Goal: Task Accomplishment & Management: Use online tool/utility

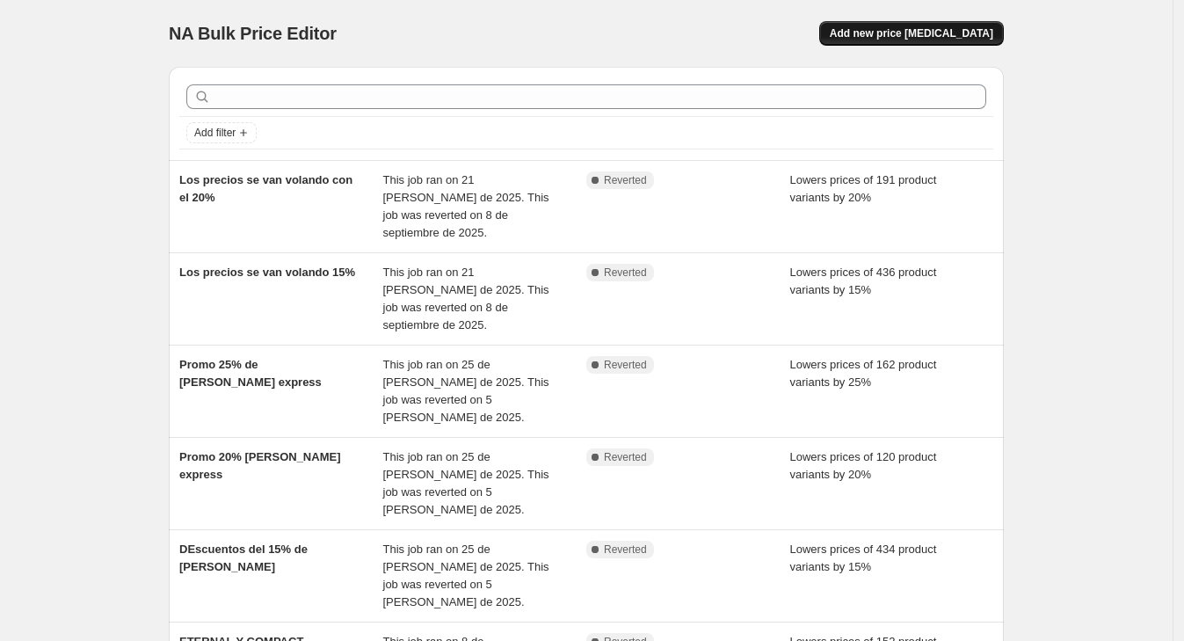
click at [927, 35] on span "Add new price [MEDICAL_DATA]" at bounding box center [912, 33] width 164 height 14
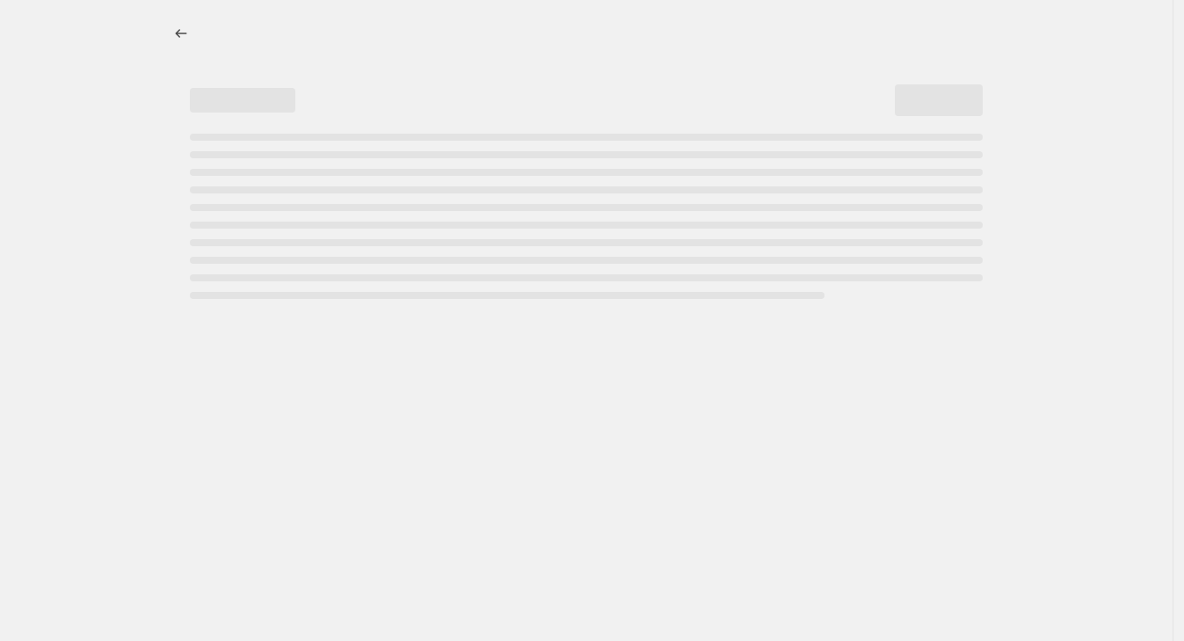
select select "percentage"
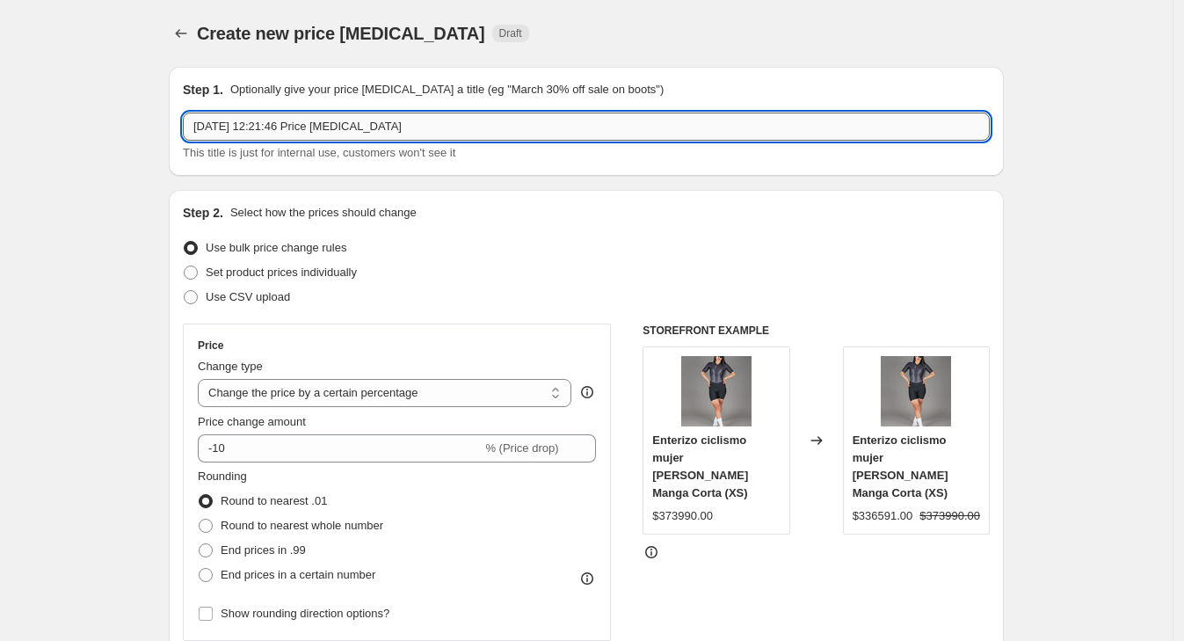
click at [224, 115] on input "[DATE] 12:21:46 Price [MEDICAL_DATA]" at bounding box center [586, 127] width 807 height 28
type input "D"
type input "Descuento eternal y compact"
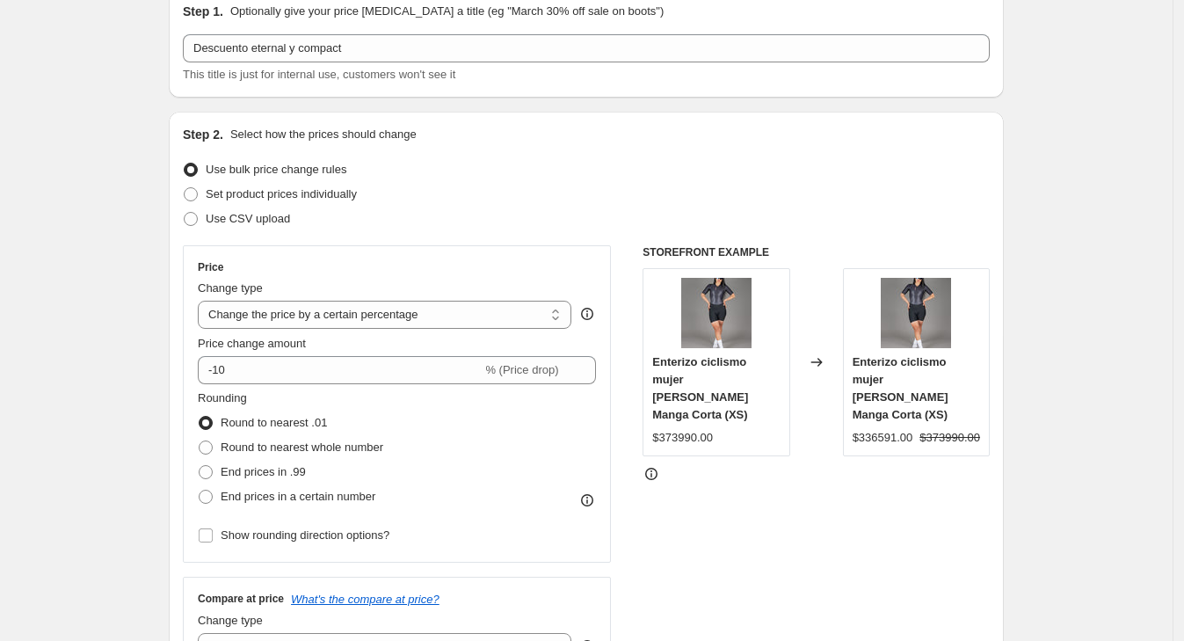
scroll to position [109, 0]
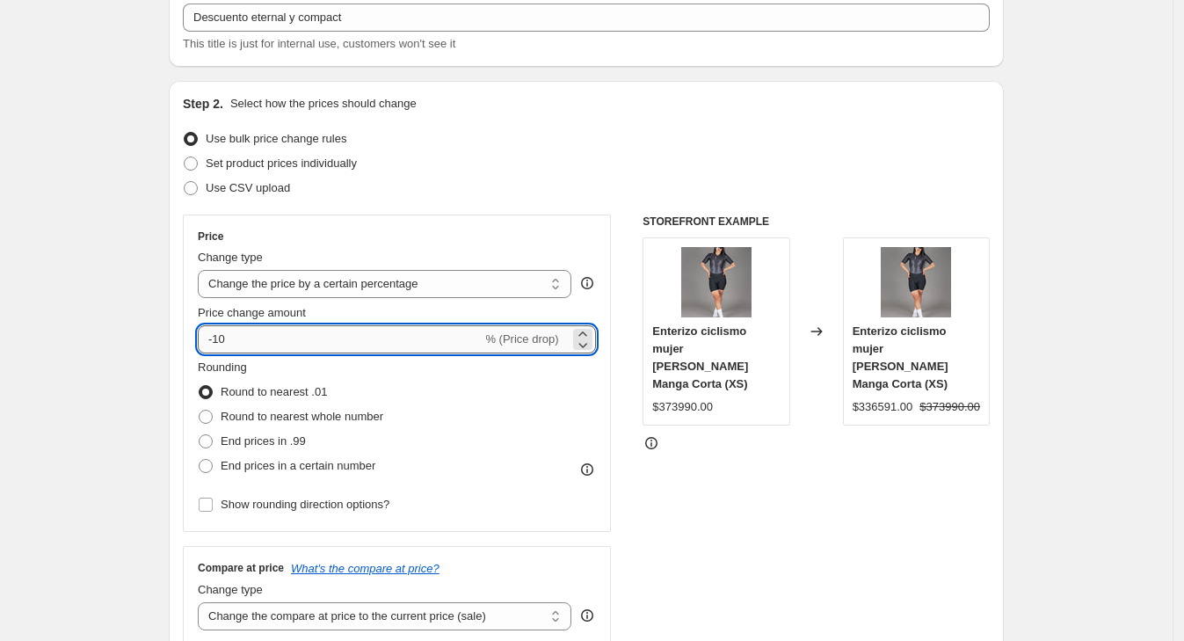
click at [246, 325] on input "-10" at bounding box center [340, 339] width 284 height 28
click at [226, 338] on input "-10" at bounding box center [340, 339] width 284 height 28
type input "-20"
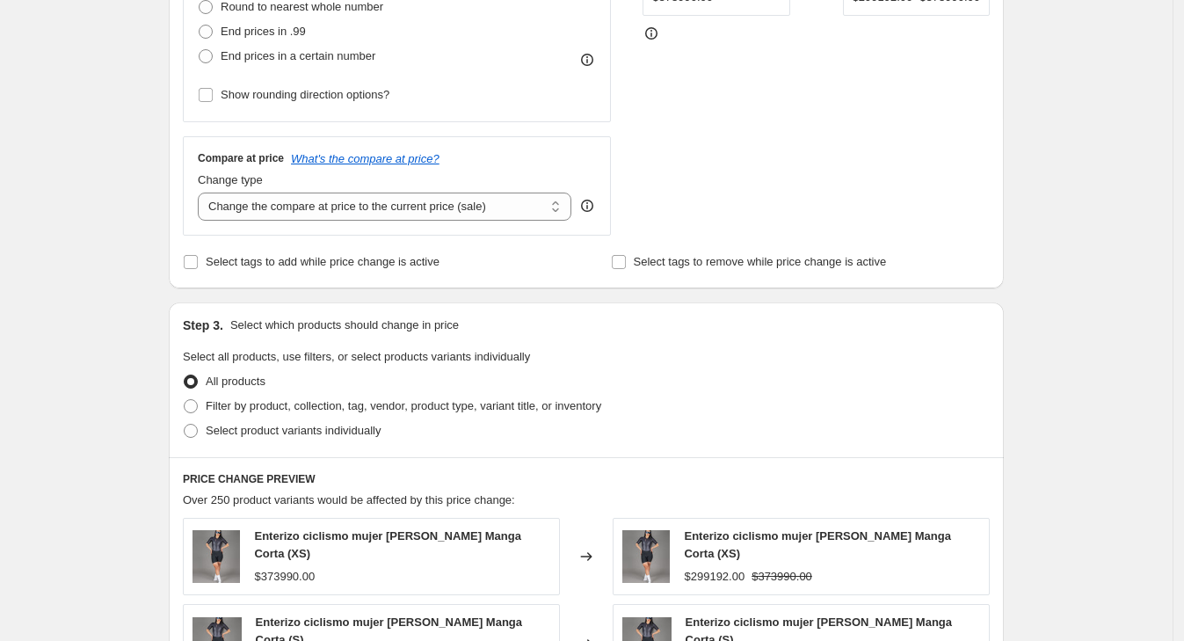
scroll to position [549, 0]
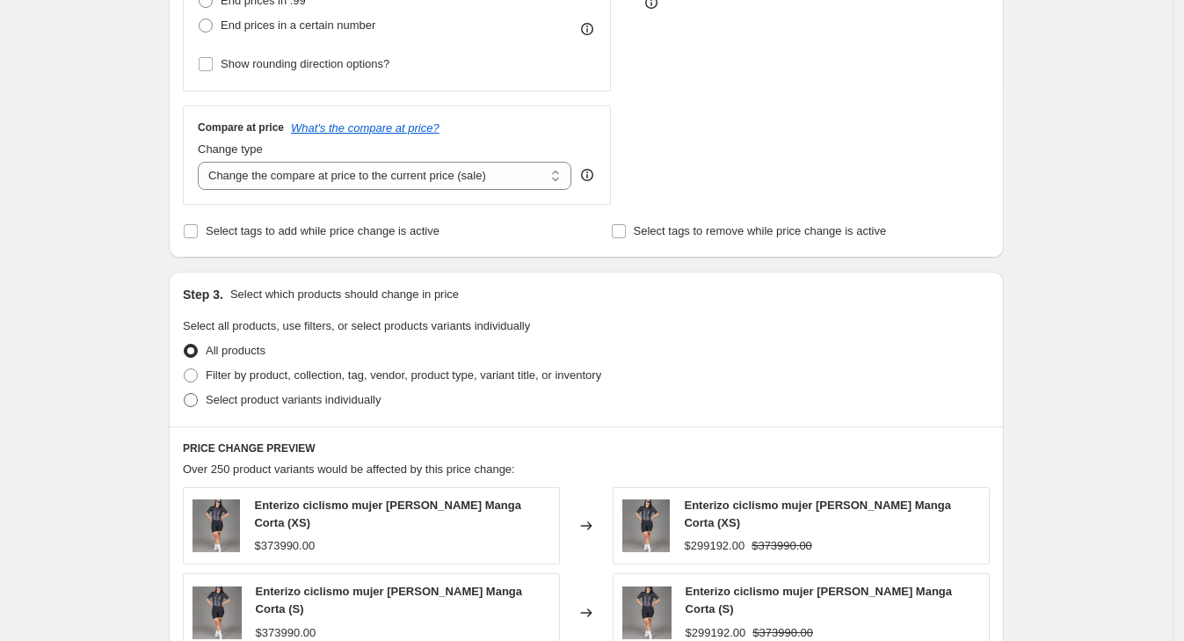
click at [309, 391] on span "Select product variants individually" at bounding box center [293, 400] width 175 height 18
click at [185, 393] on input "Select product variants individually" at bounding box center [184, 393] width 1 height 1
radio input "true"
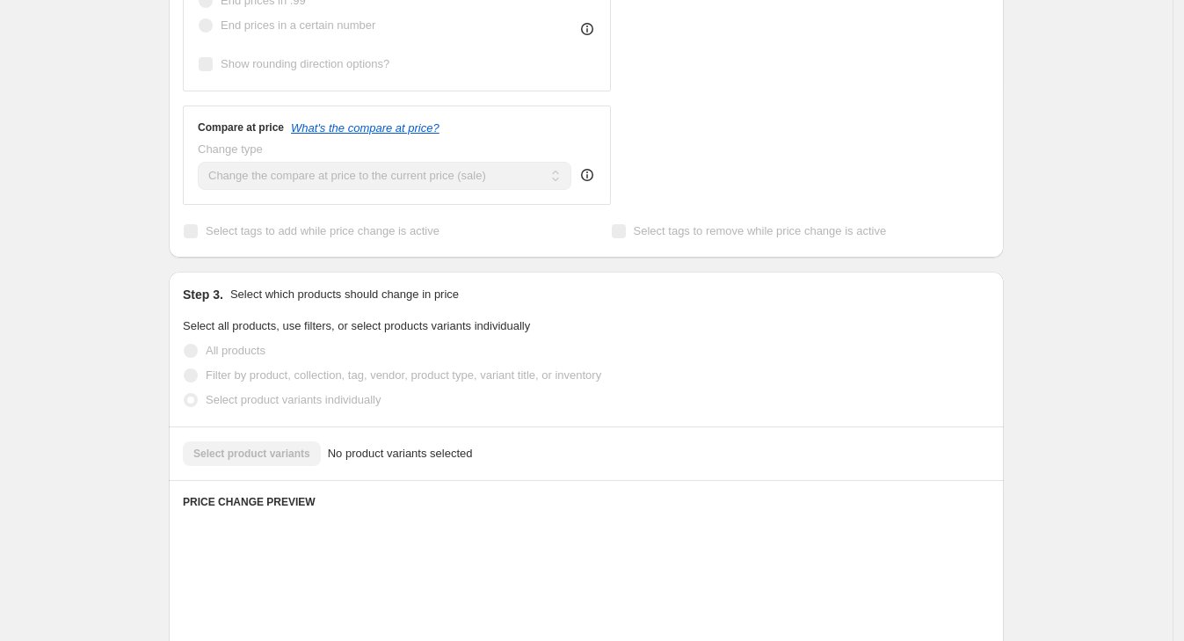
scroll to position [726, 0]
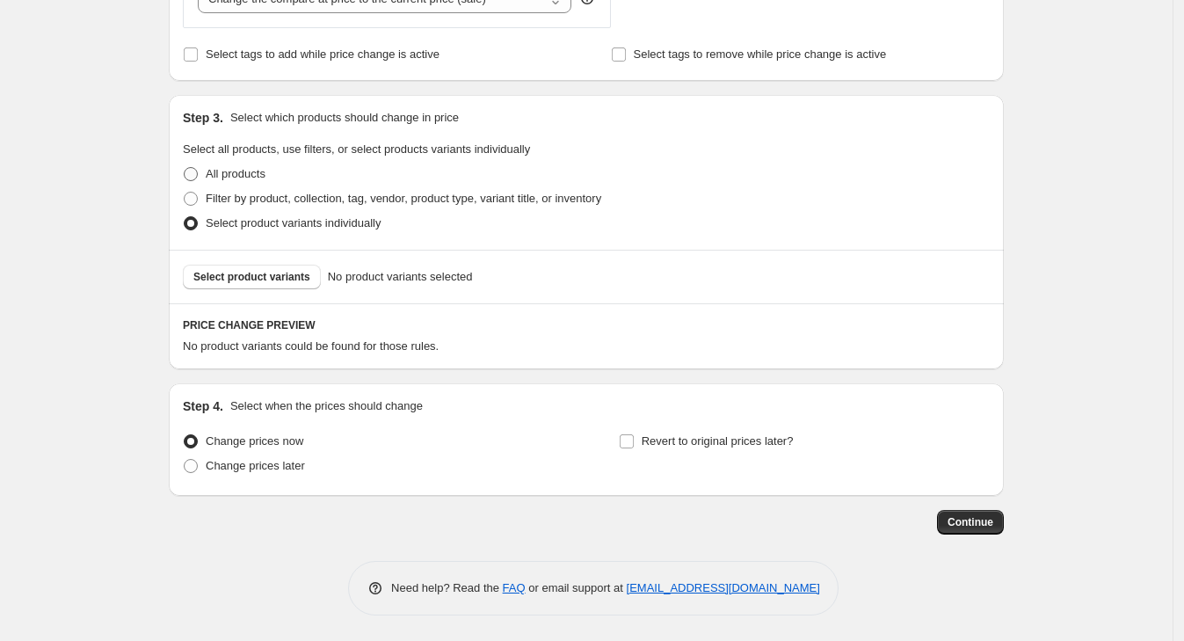
click at [257, 169] on span "All products" at bounding box center [236, 173] width 60 height 13
click at [185, 168] on input "All products" at bounding box center [184, 167] width 1 height 1
radio input "true"
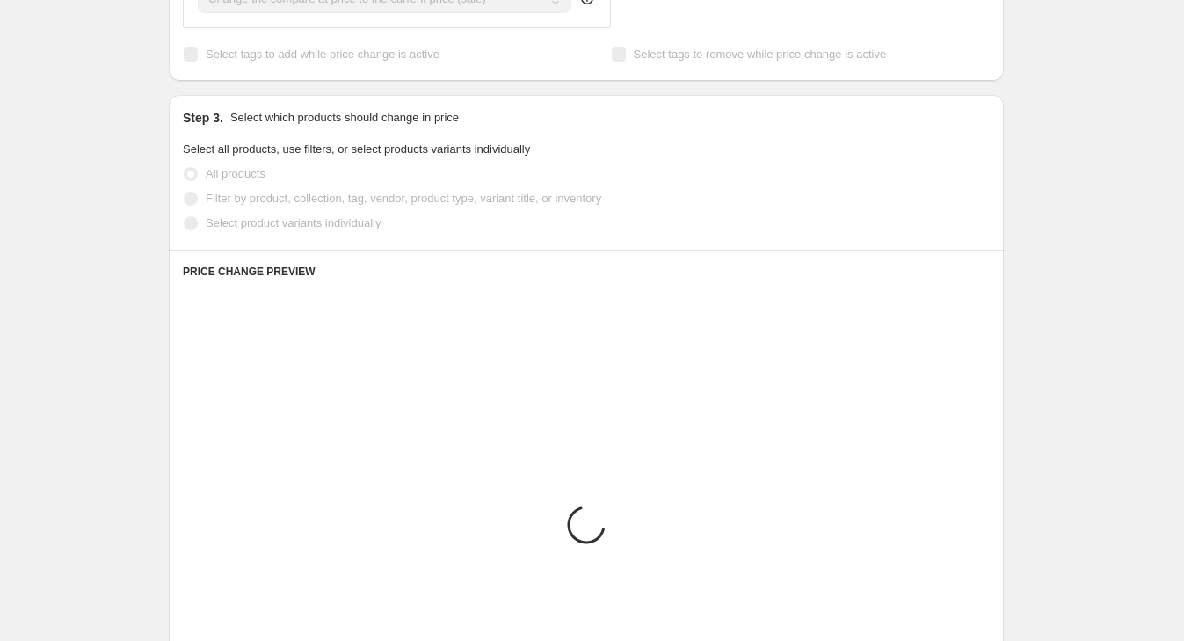
scroll to position [396, 0]
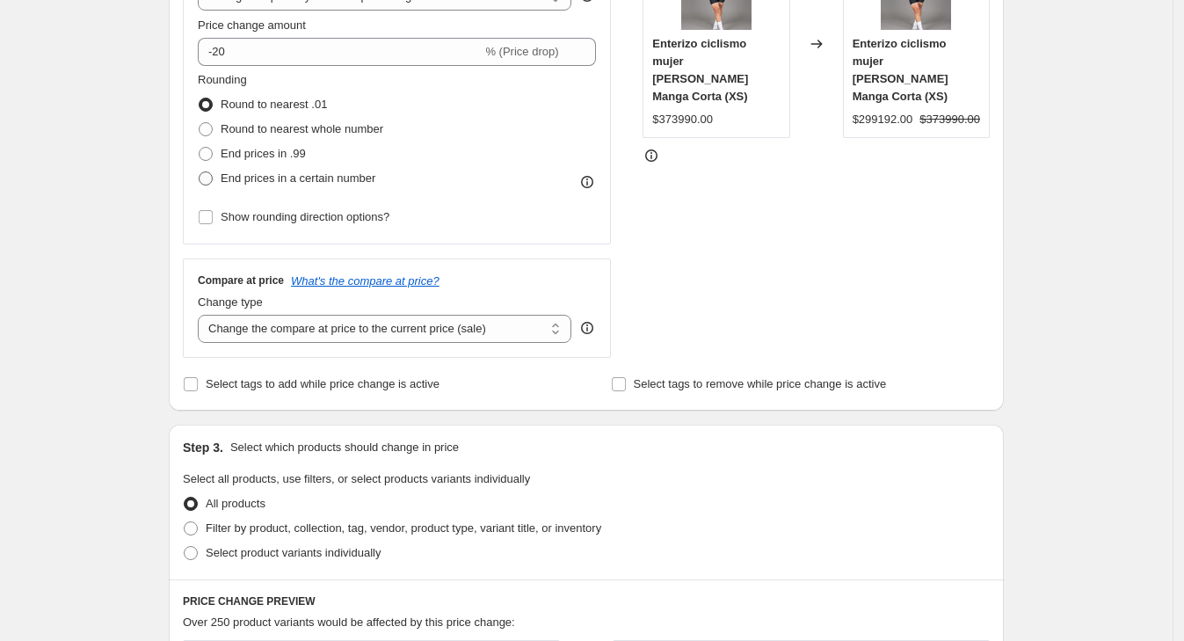
click at [260, 176] on span "End prices in a certain number" at bounding box center [298, 177] width 155 height 13
click at [200, 172] on input "End prices in a certain number" at bounding box center [199, 171] width 1 height 1
radio input "true"
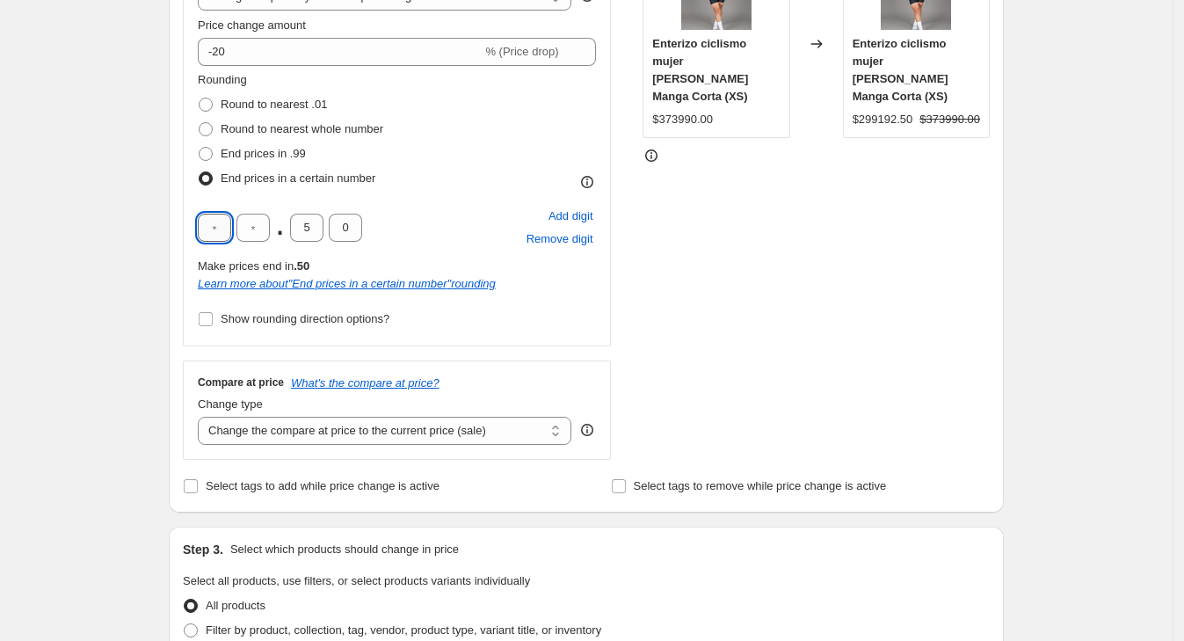
click at [217, 226] on input "text" at bounding box center [214, 228] width 33 height 28
type input "9"
drag, startPoint x: 309, startPoint y: 228, endPoint x: 287, endPoint y: 226, distance: 22.0
click at [287, 226] on div "9 9 . 5 0" at bounding box center [280, 228] width 164 height 28
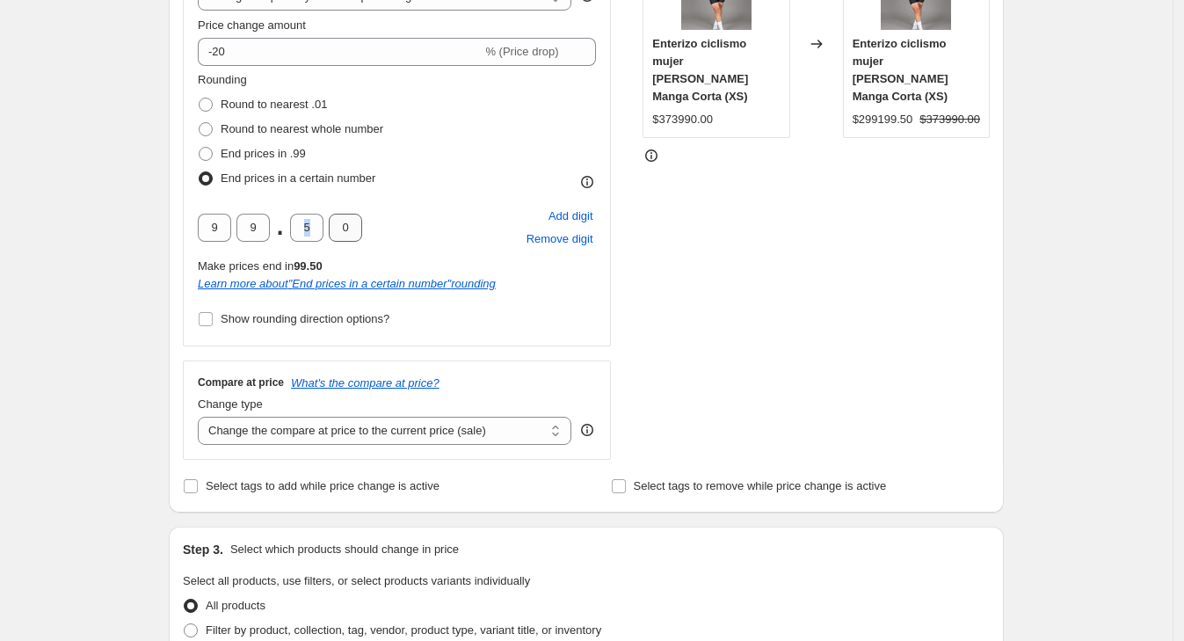
drag, startPoint x: 287, startPoint y: 226, endPoint x: 360, endPoint y: 226, distance: 73.0
click at [360, 226] on div "9 9 . 5 0" at bounding box center [280, 228] width 164 height 28
click at [319, 232] on input "5" at bounding box center [306, 228] width 33 height 28
click at [338, 230] on input "0" at bounding box center [345, 228] width 33 height 28
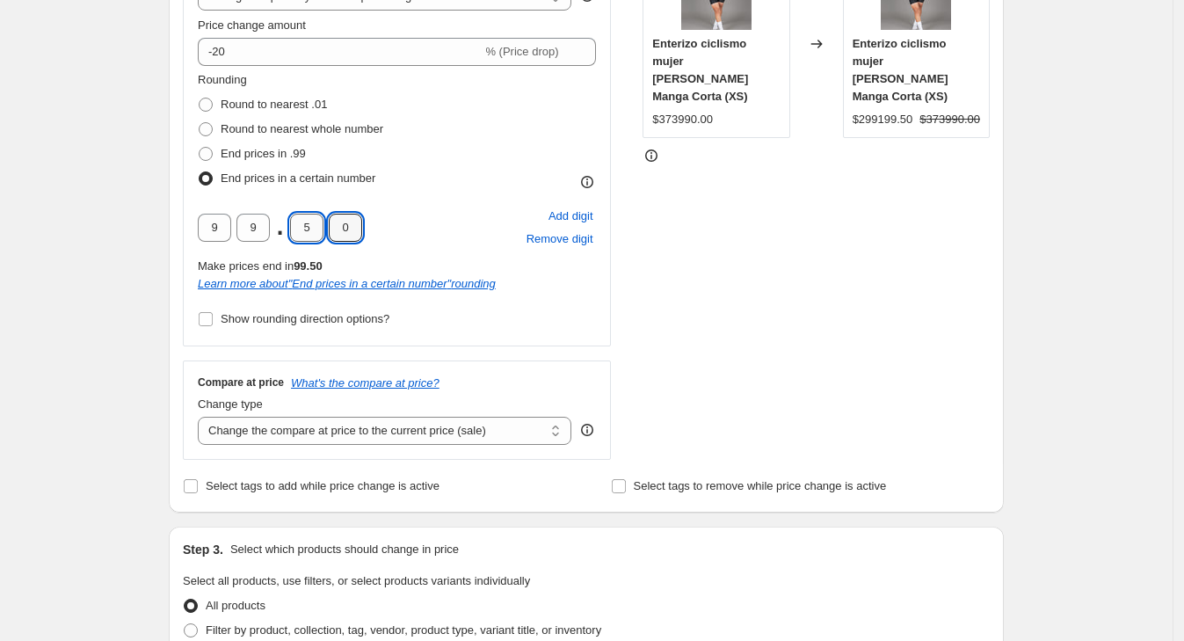
click at [314, 231] on input "5" at bounding box center [306, 228] width 33 height 28
click at [163, 241] on div "Step 1. Optionally give your price [MEDICAL_DATA] a title (eg "March 30% off sa…" at bounding box center [579, 519] width 849 height 1727
drag, startPoint x: 308, startPoint y: 227, endPoint x: 318, endPoint y: 227, distance: 10.5
click at [308, 227] on input "text" at bounding box center [306, 228] width 33 height 28
type input "0"
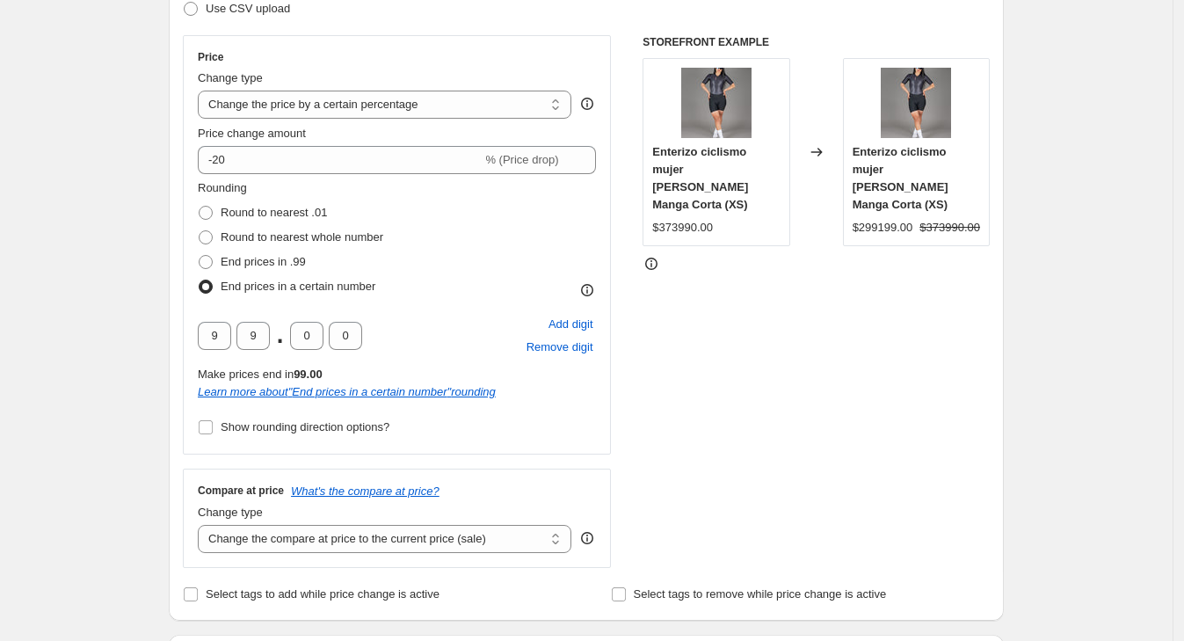
scroll to position [287, 0]
click at [256, 341] on input "9" at bounding box center [252, 337] width 33 height 28
type input "0"
click at [237, 345] on div "9 0 . 0 0" at bounding box center [280, 337] width 164 height 28
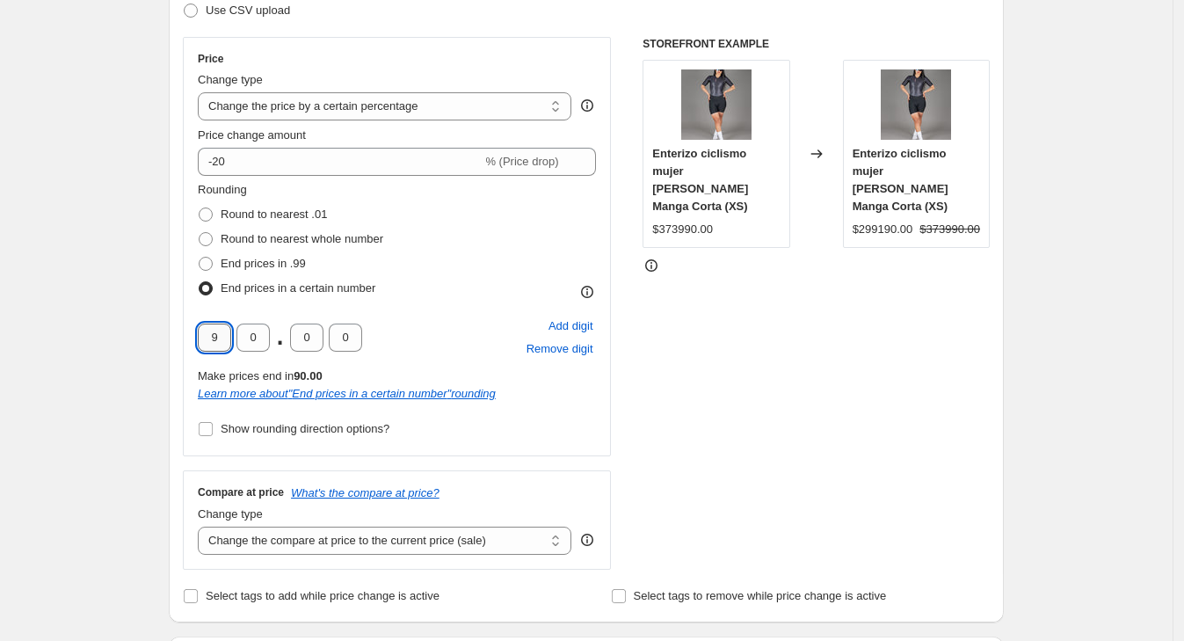
click at [219, 337] on input "9" at bounding box center [214, 337] width 33 height 28
drag, startPoint x: 222, startPoint y: 337, endPoint x: 200, endPoint y: 338, distance: 22.9
click at [200, 338] on div "Price Change type Change the price to a certain amount Change the price by a ce…" at bounding box center [397, 246] width 428 height 419
drag, startPoint x: 240, startPoint y: 345, endPoint x: 226, endPoint y: 345, distance: 14.1
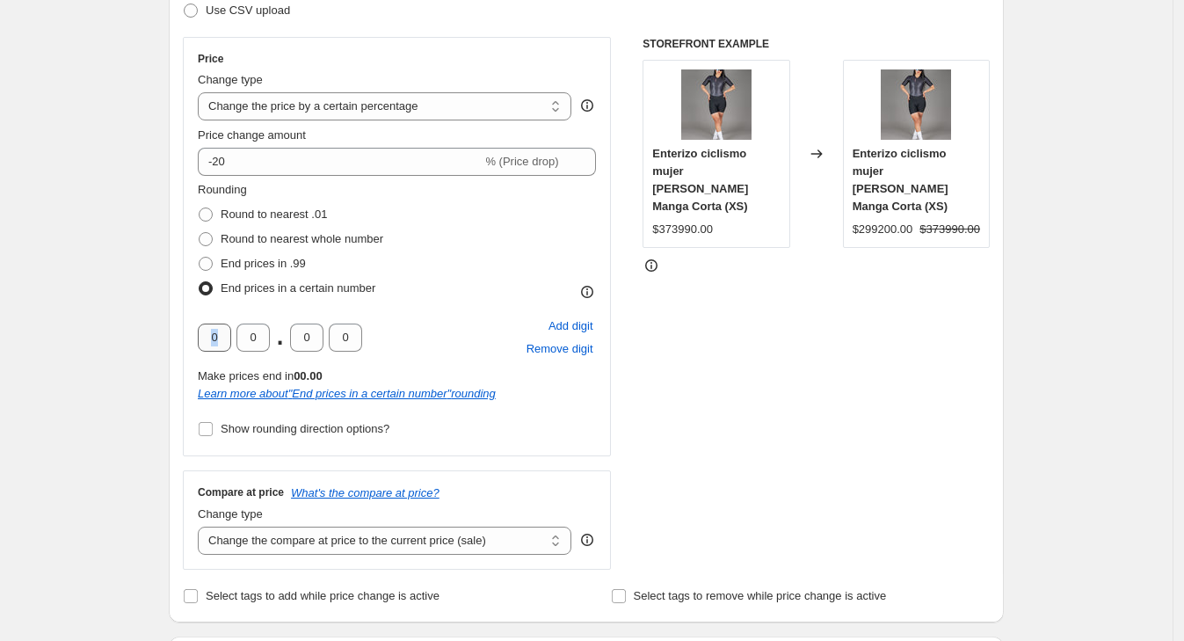
click at [226, 345] on div "0 0 . 0 0" at bounding box center [280, 337] width 164 height 28
drag, startPoint x: 226, startPoint y: 344, endPoint x: 145, endPoint y: 340, distance: 80.9
type input "9"
drag, startPoint x: 262, startPoint y: 335, endPoint x: 240, endPoint y: 337, distance: 22.0
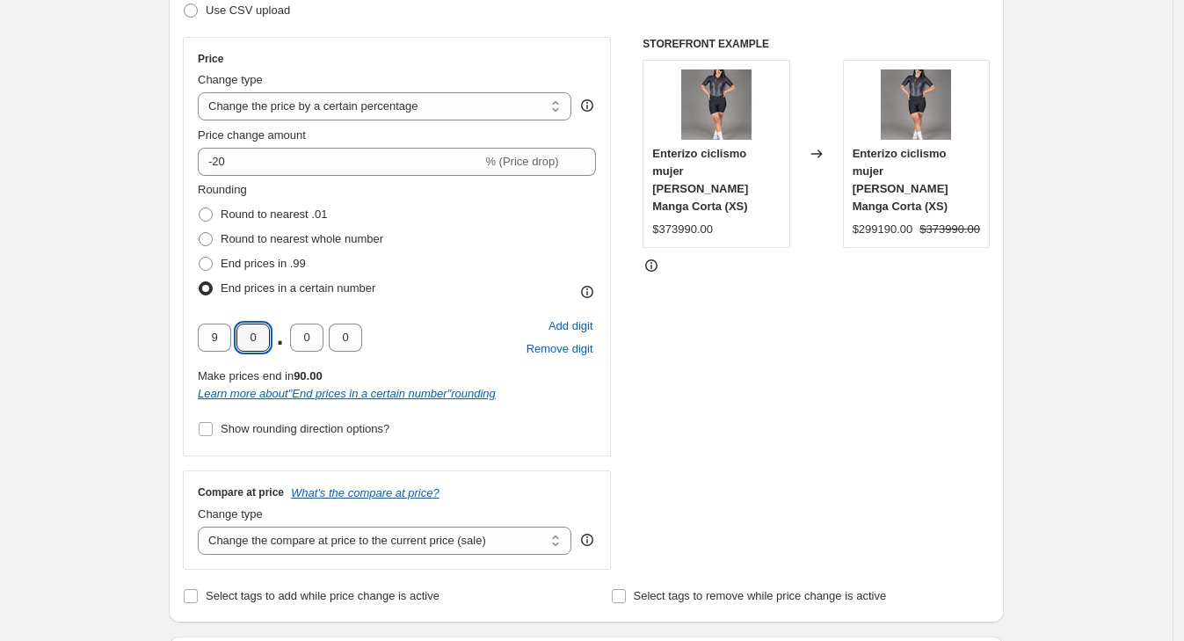
click at [240, 337] on div "9 0 . 0 0" at bounding box center [280, 337] width 164 height 28
type input "9"
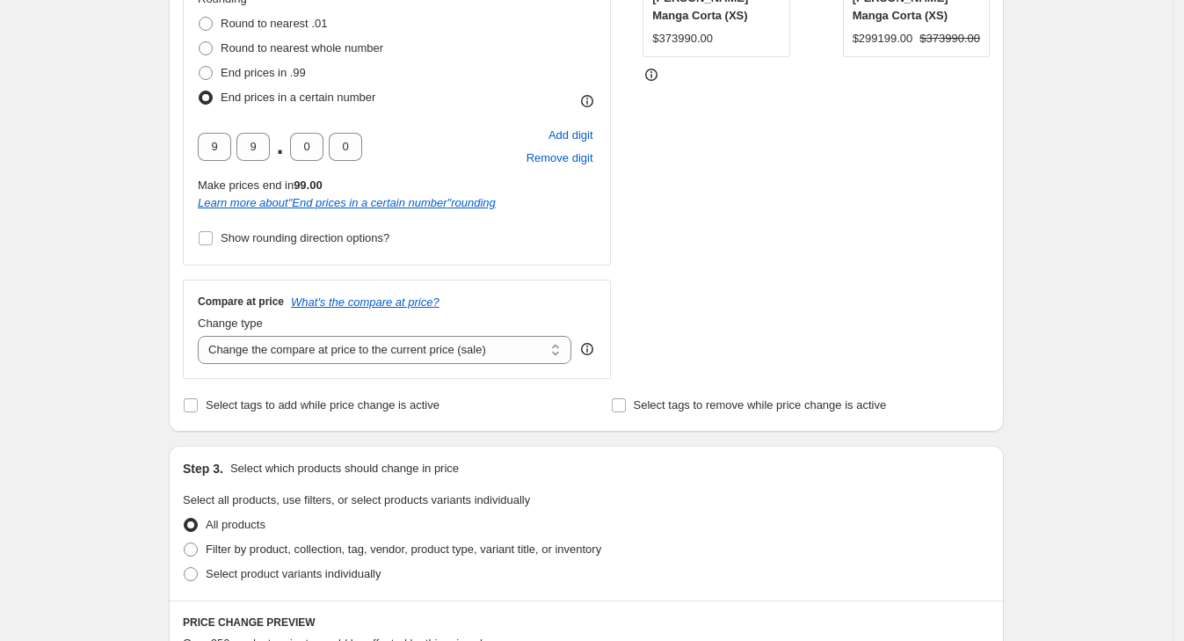
scroll to position [616, 0]
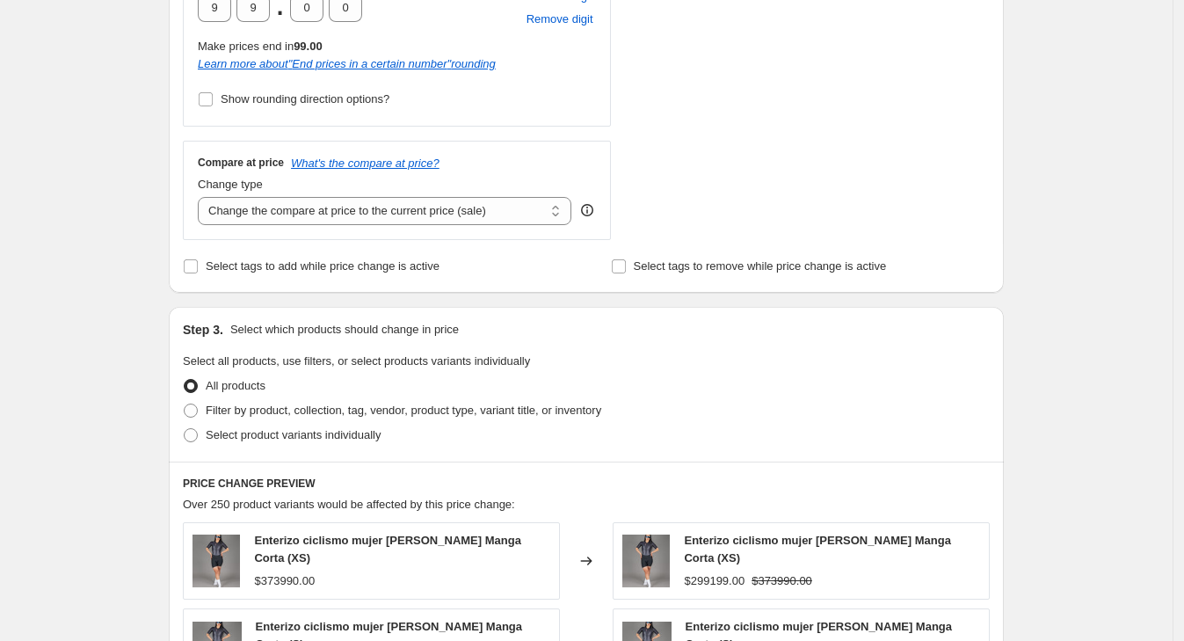
click at [91, 241] on div "Create new price [MEDICAL_DATA]. This page is ready Create new price [MEDICAL_D…" at bounding box center [586, 327] width 1173 height 1887
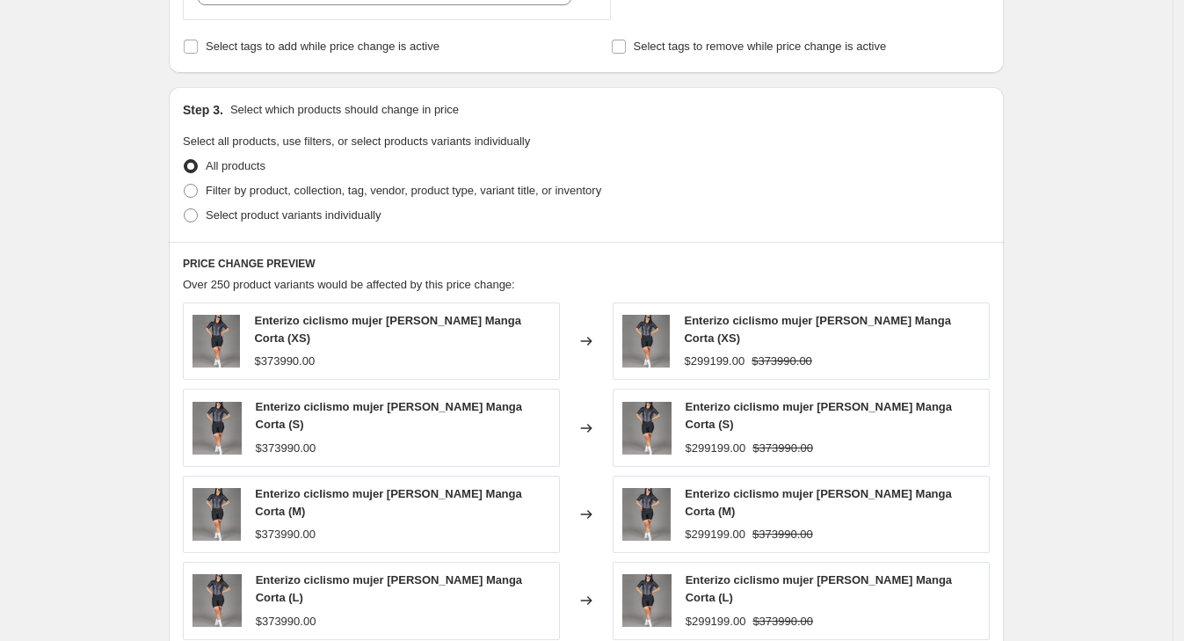
scroll to position [946, 0]
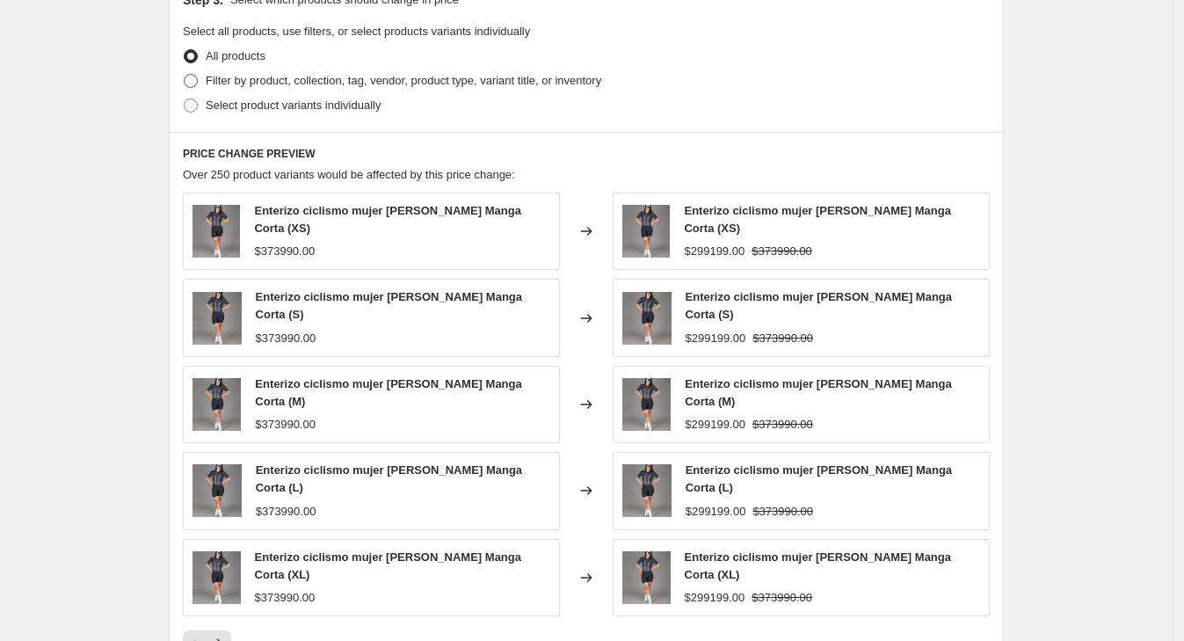
click at [325, 84] on span "Filter by product, collection, tag, vendor, product type, variant title, or inv…" at bounding box center [404, 80] width 396 height 13
click at [185, 75] on input "Filter by product, collection, tag, vendor, product type, variant title, or inv…" at bounding box center [184, 74] width 1 height 1
radio input "true"
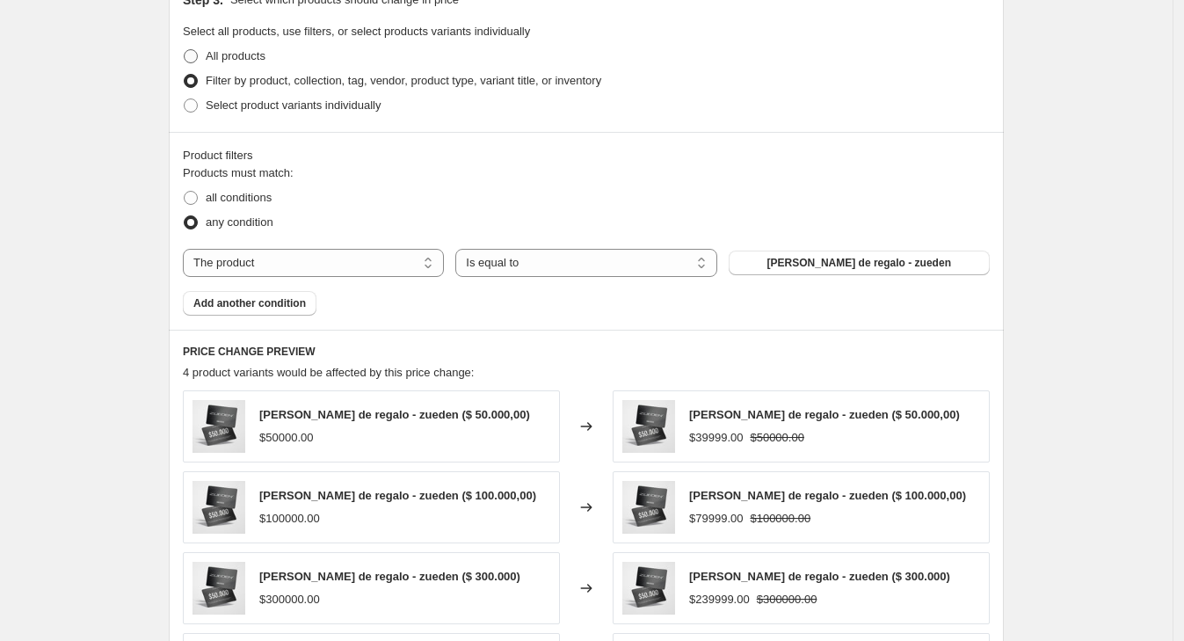
click at [252, 55] on span "All products" at bounding box center [236, 55] width 60 height 13
click at [185, 50] on input "All products" at bounding box center [184, 49] width 1 height 1
radio input "true"
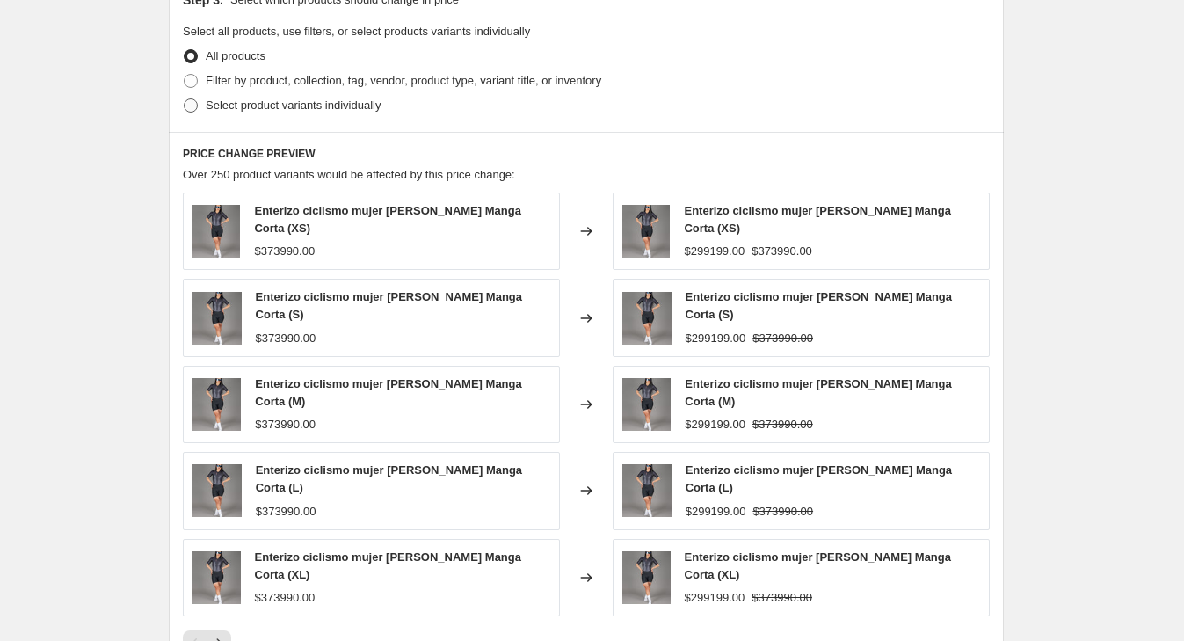
click at [284, 102] on span "Select product variants individually" at bounding box center [293, 104] width 175 height 13
click at [185, 99] on input "Select product variants individually" at bounding box center [184, 98] width 1 height 1
radio input "true"
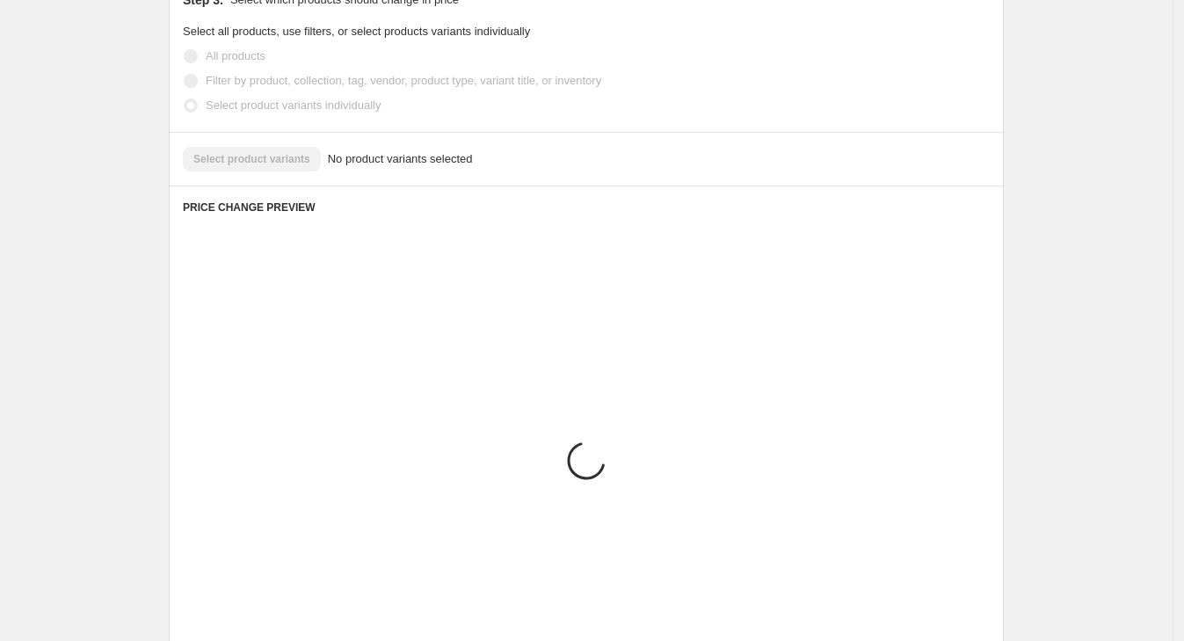
scroll to position [828, 0]
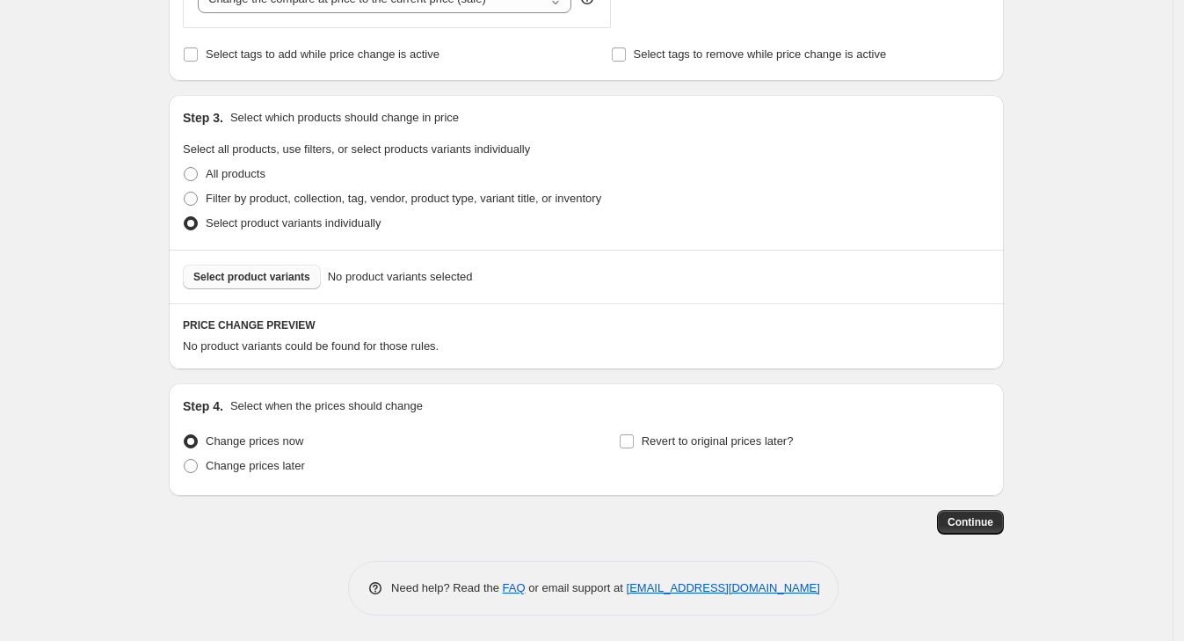
drag, startPoint x: 325, startPoint y: 286, endPoint x: 307, endPoint y: 281, distance: 19.0
click at [318, 286] on div "Select product variants No product variants selected" at bounding box center [586, 277] width 807 height 25
click at [285, 279] on span "Select product variants" at bounding box center [251, 277] width 117 height 14
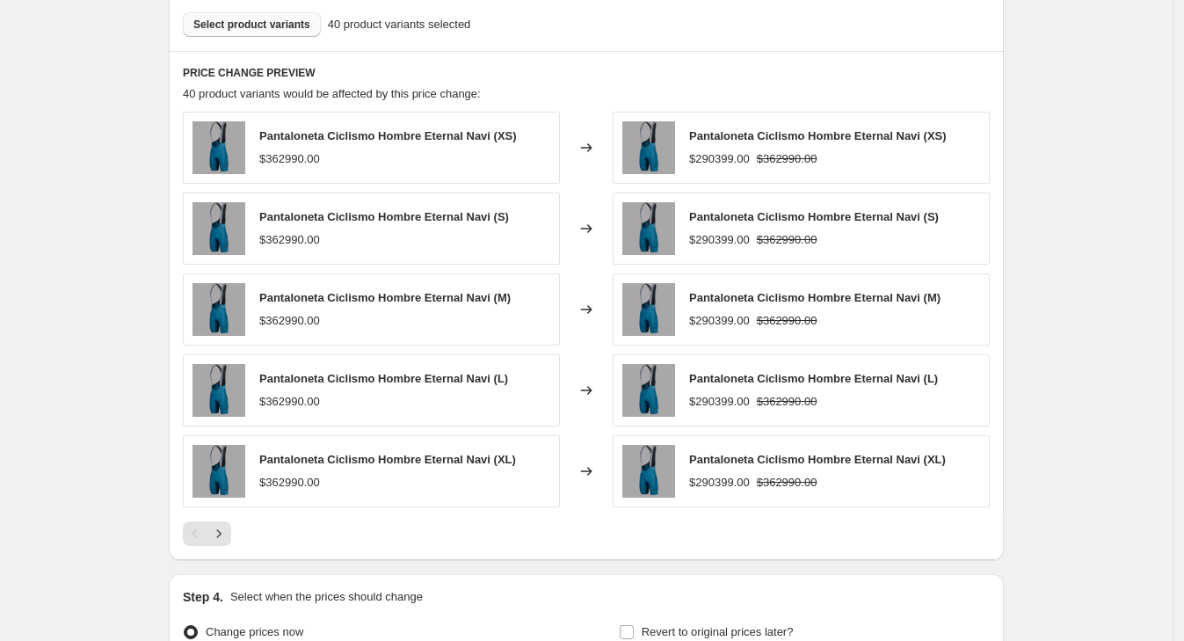
scroll to position [1048, 0]
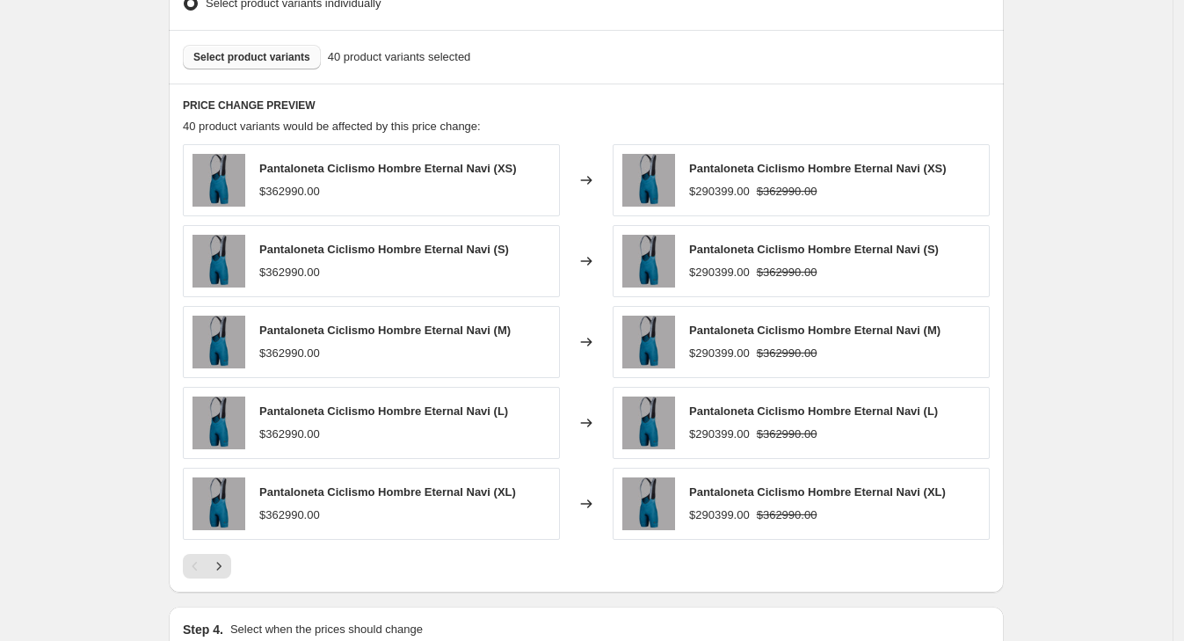
click at [255, 67] on button "Select product variants" at bounding box center [252, 57] width 138 height 25
click at [257, 66] on button "Select product variants" at bounding box center [252, 57] width 138 height 25
